Goal: Check status: Check status

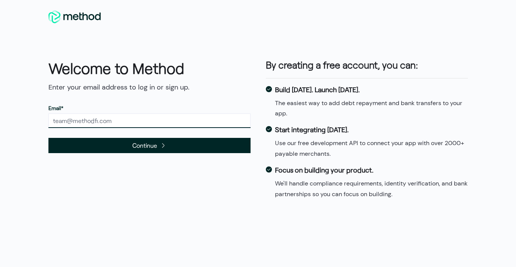
click at [105, 118] on input "text" at bounding box center [149, 121] width 202 height 14
type input "[PERSON_NAME][EMAIL_ADDRESS][DOMAIN_NAME]"
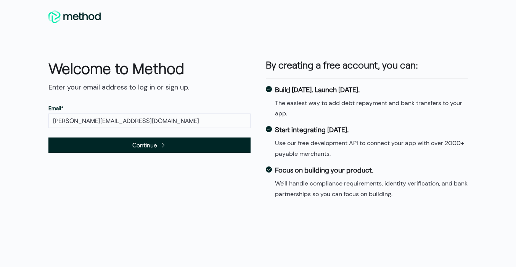
click at [109, 145] on span "Continue" at bounding box center [149, 145] width 202 height 15
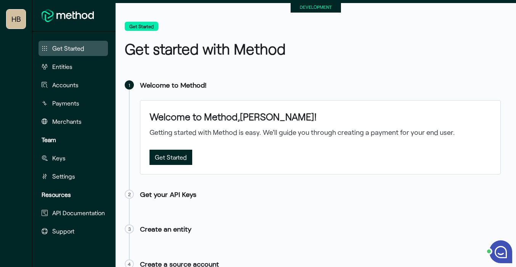
click at [308, 7] on small "DEVELOPMENT" at bounding box center [316, 6] width 32 height 5
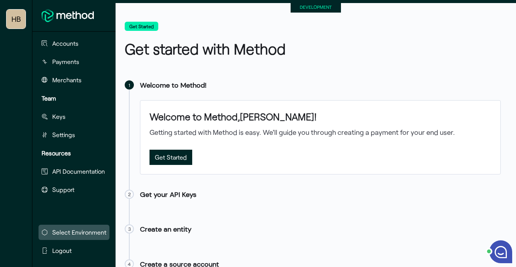
click at [62, 231] on span "Select Environment" at bounding box center [79, 232] width 54 height 9
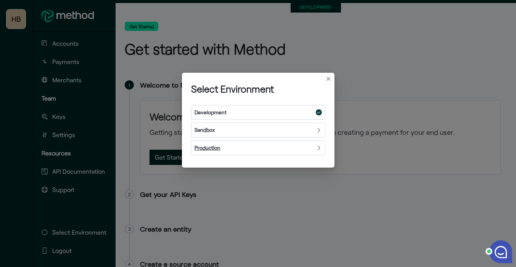
click at [211, 150] on strong "Production" at bounding box center [207, 148] width 26 height 6
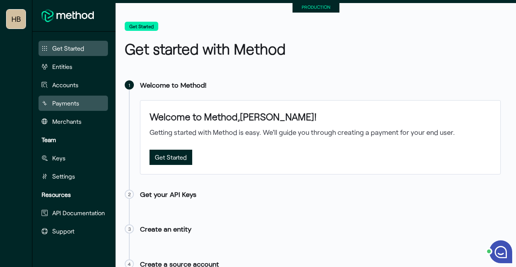
click at [56, 106] on span "Payments" at bounding box center [65, 103] width 27 height 9
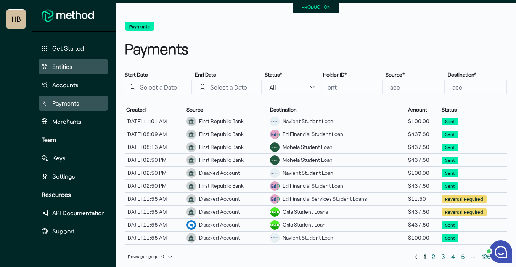
click at [58, 68] on span "Entities" at bounding box center [62, 66] width 20 height 9
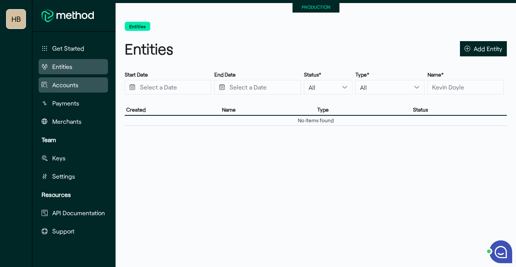
click at [60, 85] on span "Accounts" at bounding box center [65, 84] width 26 height 9
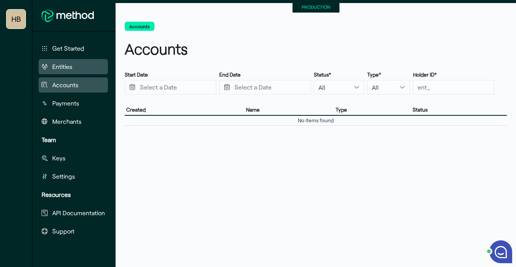
click at [69, 66] on span "Entities" at bounding box center [62, 66] width 20 height 9
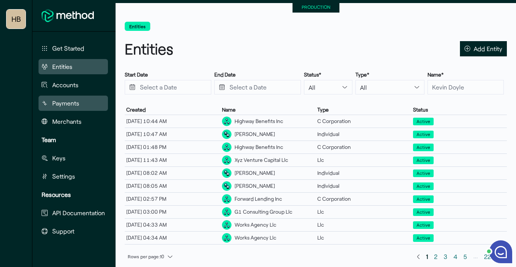
click at [74, 105] on span "Payments" at bounding box center [65, 103] width 27 height 9
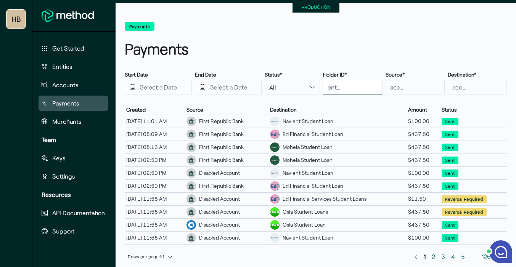
click at [351, 88] on input "text" at bounding box center [352, 87] width 59 height 14
paste input "ent_t7KyyixkGfbci"
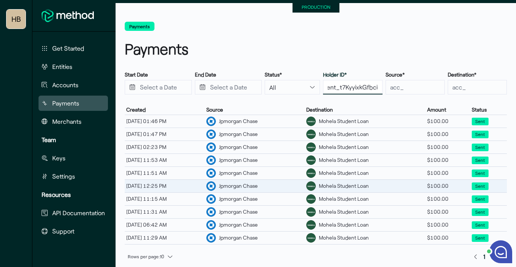
scroll to position [29, 0]
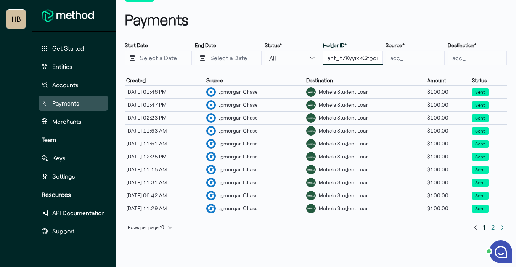
type input "ent_t7KyyixkGfbci"
click at [496, 229] on span "2" at bounding box center [493, 228] width 10 height 12
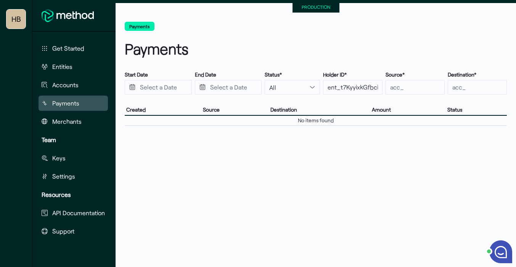
scroll to position [0, 0]
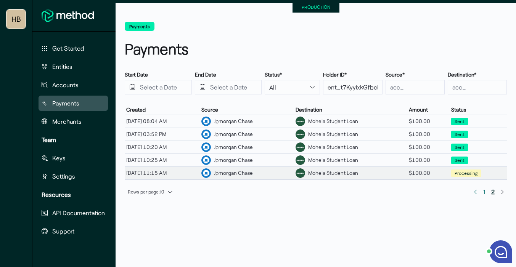
click at [159, 173] on div "09/10/25, 11:15 AM" at bounding box center [162, 173] width 75 height 10
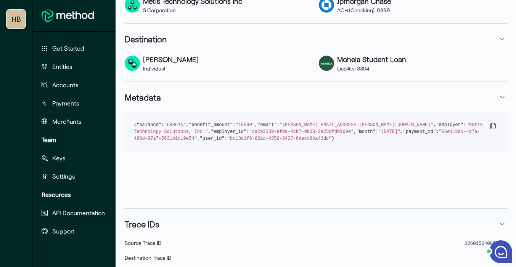
scroll to position [251, 0]
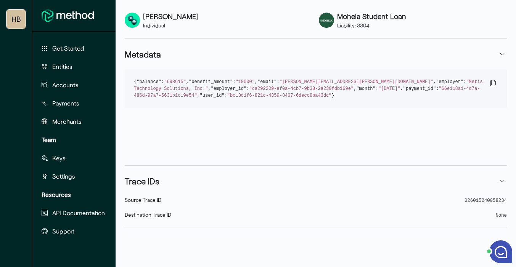
click at [146, 201] on span "Source Trace ID" at bounding box center [143, 200] width 37 height 6
